Goal: Book appointment/travel/reservation

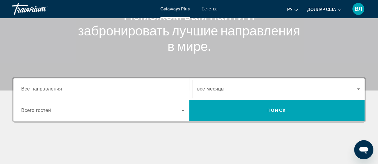
scroll to position [96, 0]
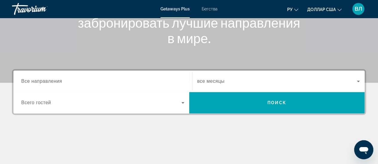
click at [104, 76] on div "Виджет поиска" at bounding box center [102, 81] width 163 height 17
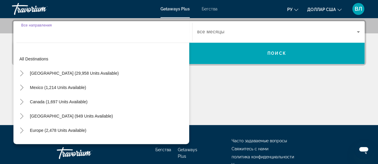
scroll to position [146, 0]
click at [211, 11] on font "Бегства" at bounding box center [209, 9] width 16 height 5
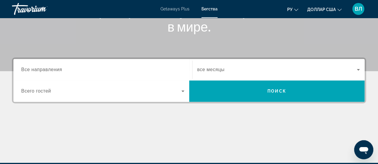
scroll to position [109, 0]
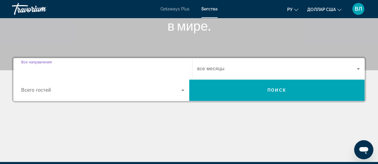
click at [151, 68] on input "Destination Все направления" at bounding box center [102, 69] width 163 height 7
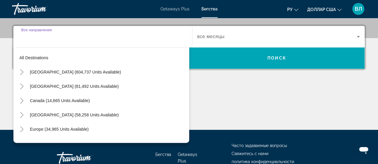
scroll to position [146, 0]
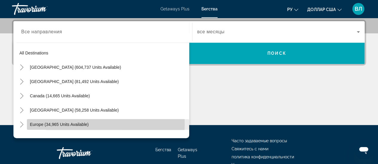
click at [77, 123] on span "Europe (34,965 units available)" at bounding box center [59, 124] width 59 height 5
type input "**********"
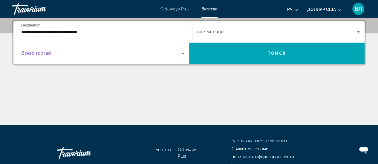
click at [98, 52] on span "Search widget" at bounding box center [101, 53] width 160 height 7
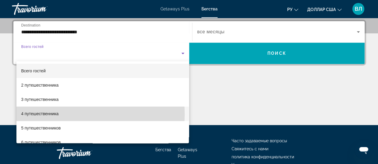
click at [62, 115] on mat-option "4 путешественника" at bounding box center [102, 114] width 173 height 14
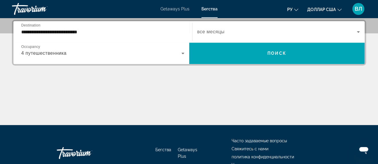
click at [224, 32] on span "все месяцы" at bounding box center [210, 31] width 27 height 5
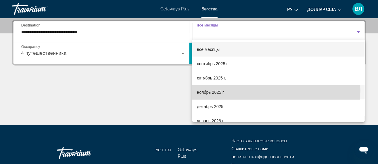
click at [218, 90] on font "ноябрь 2025 г." at bounding box center [210, 92] width 27 height 5
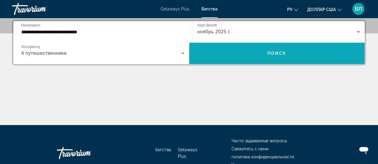
click at [259, 51] on span "Search widget" at bounding box center [277, 53] width 176 height 14
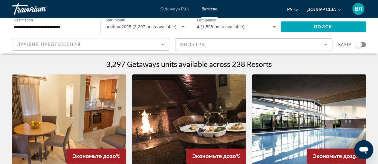
click at [362, 44] on div "Search widget" at bounding box center [361, 44] width 10 height 5
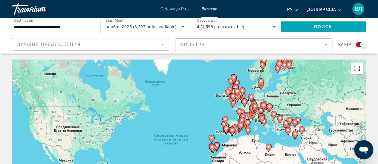
click at [356, 67] on button "Включить полноэкранный режим" at bounding box center [357, 69] width 12 height 12
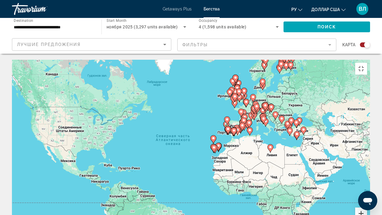
click at [367, 164] on button "Увеличить" at bounding box center [361, 213] width 12 height 12
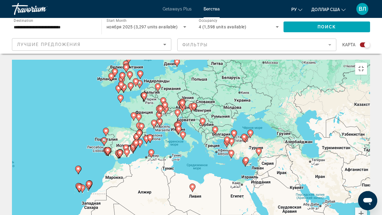
drag, startPoint x: 342, startPoint y: 85, endPoint x: 182, endPoint y: 121, distance: 164.3
click at [182, 121] on div "Чтобы активировать перетаскивание с помощью клавиатуры, нажмите Alt + Ввод. Пос…" at bounding box center [191, 149] width 358 height 179
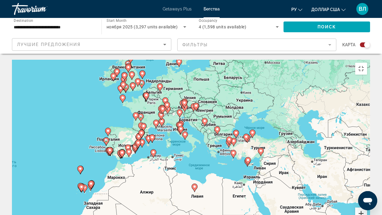
click at [367, 164] on button "Увеличить" at bounding box center [361, 213] width 12 height 12
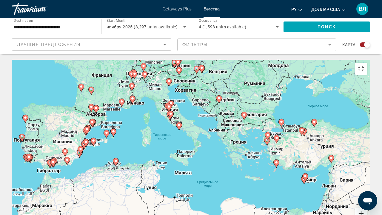
click at [367, 164] on button "Увеличить" at bounding box center [361, 213] width 12 height 12
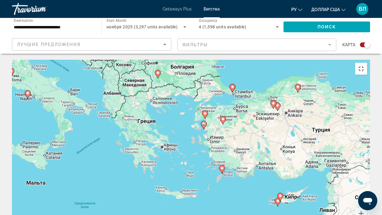
drag, startPoint x: 360, startPoint y: 159, endPoint x: 217, endPoint y: 147, distance: 142.8
click at [217, 147] on div "Чтобы активировать перетаскивание с помощью клавиатуры, нажмите Alt + Ввод. Пос…" at bounding box center [191, 149] width 358 height 179
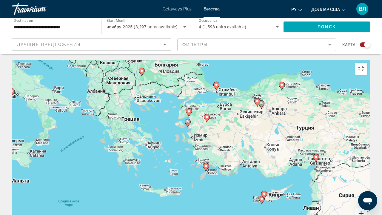
click at [367, 164] on button "Увеличить" at bounding box center [361, 213] width 12 height 12
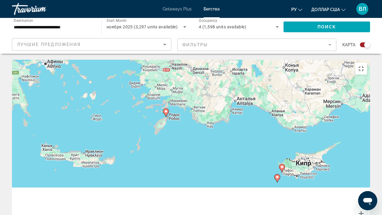
drag, startPoint x: 344, startPoint y: 166, endPoint x: 261, endPoint y: 69, distance: 127.2
click at [261, 69] on div "Чтобы активировать перетаскивание с помощью клавиатуры, нажмите Alt + Ввод. Пос…" at bounding box center [191, 149] width 358 height 179
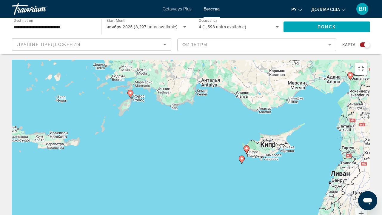
click at [247, 147] on image "Основное содержание" at bounding box center [247, 149] width 4 height 4
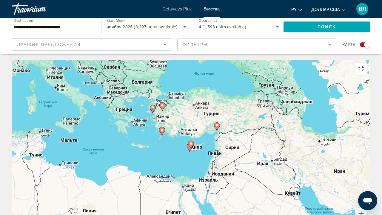
click at [191, 142] on image "Основное содержание" at bounding box center [191, 144] width 4 height 4
type input "**********"
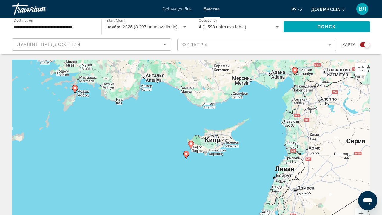
click at [191, 142] on image "Основное содержание" at bounding box center [191, 144] width 4 height 4
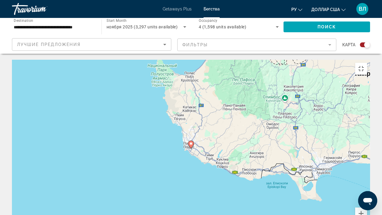
click at [189, 142] on image "Основное содержание" at bounding box center [191, 144] width 4 height 4
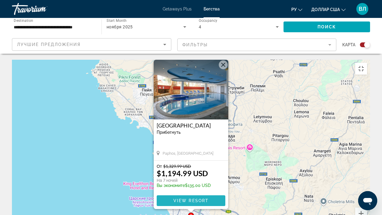
click at [191, 164] on span "View Resort" at bounding box center [190, 200] width 35 height 5
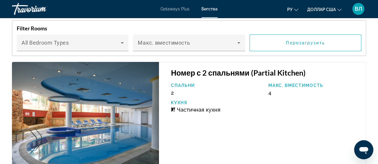
scroll to position [996, 0]
